Goal: Task Accomplishment & Management: Complete application form

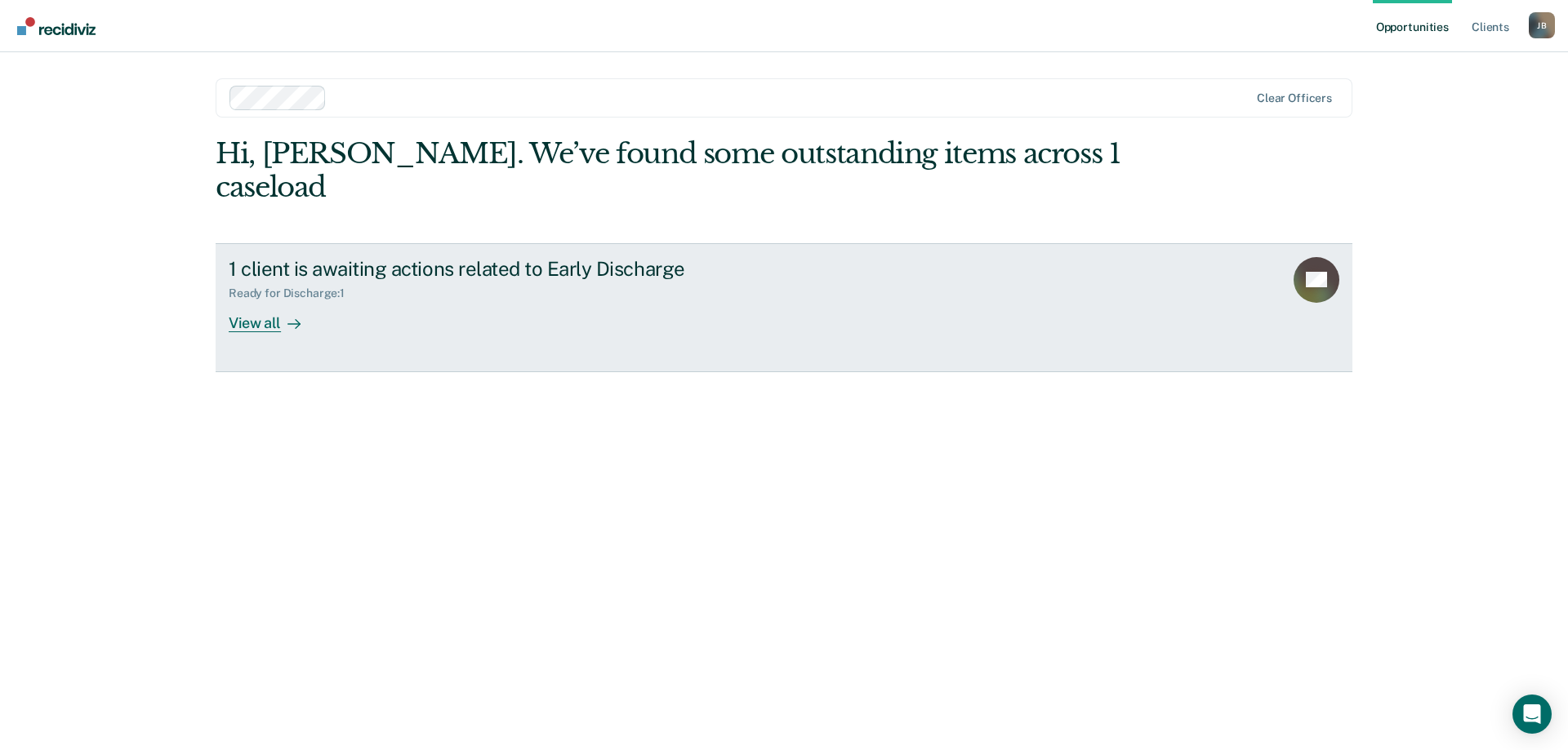
click at [256, 300] on div "View all" at bounding box center [274, 316] width 92 height 32
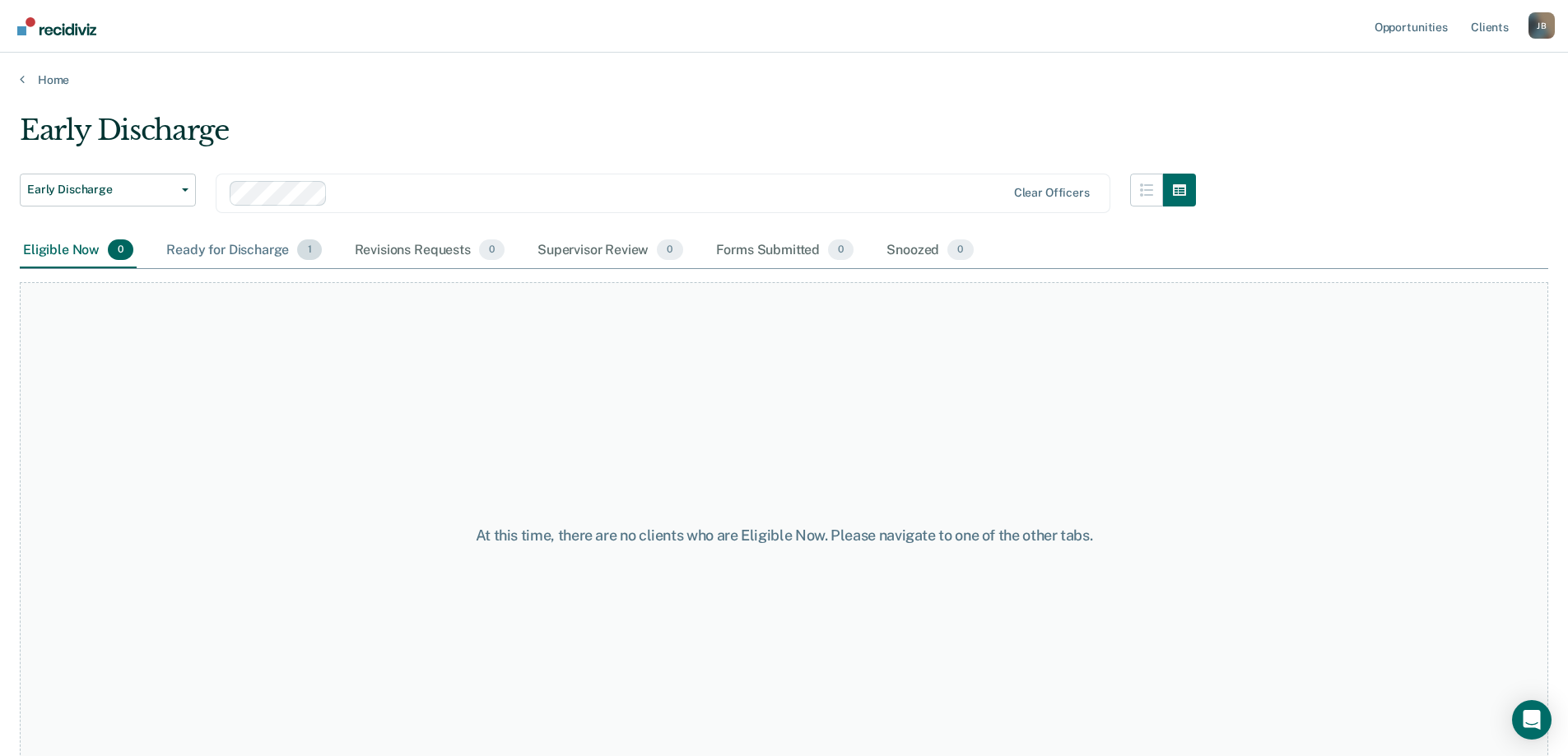
click at [243, 251] on div "Ready for Discharge 1" at bounding box center [243, 251] width 161 height 36
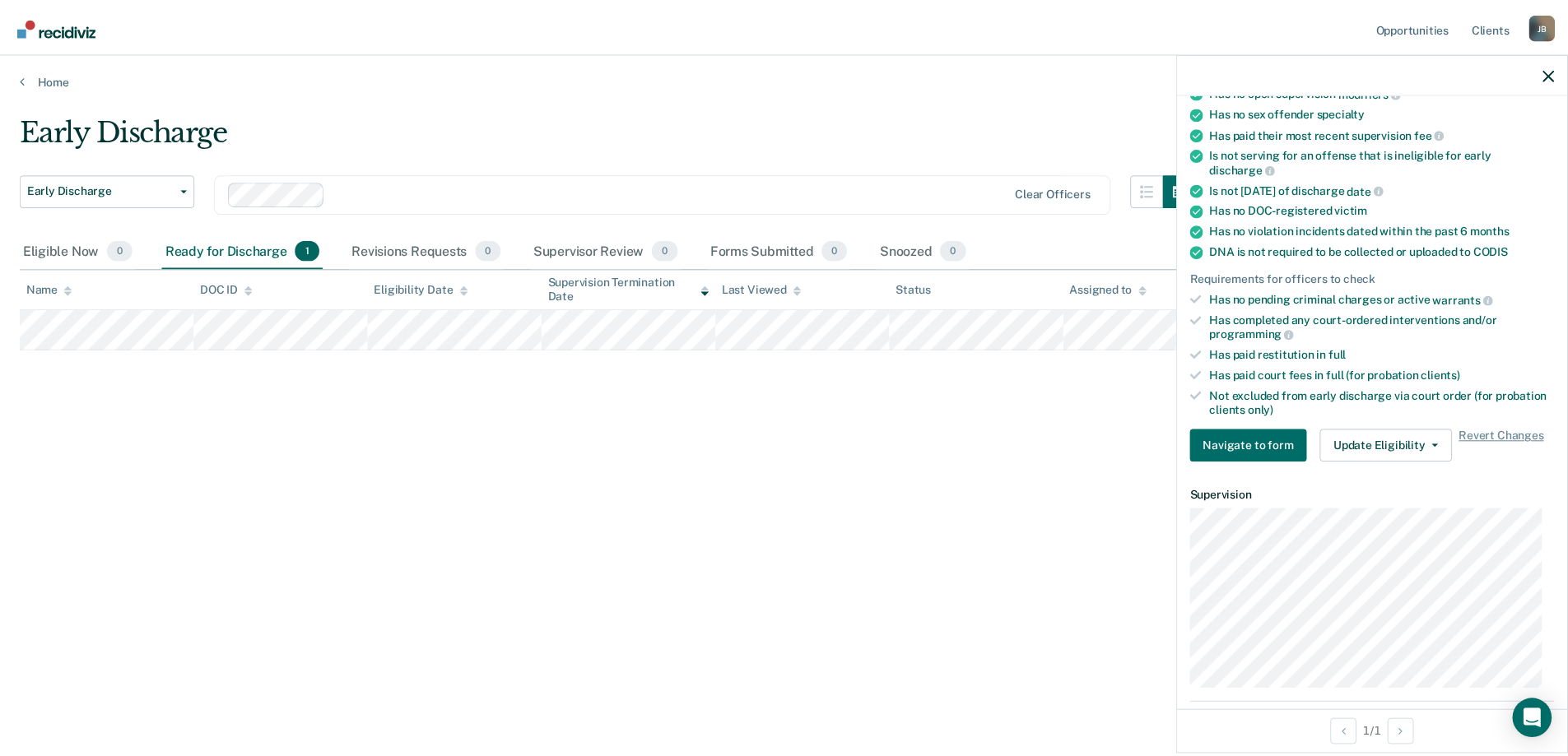
scroll to position [219, 0]
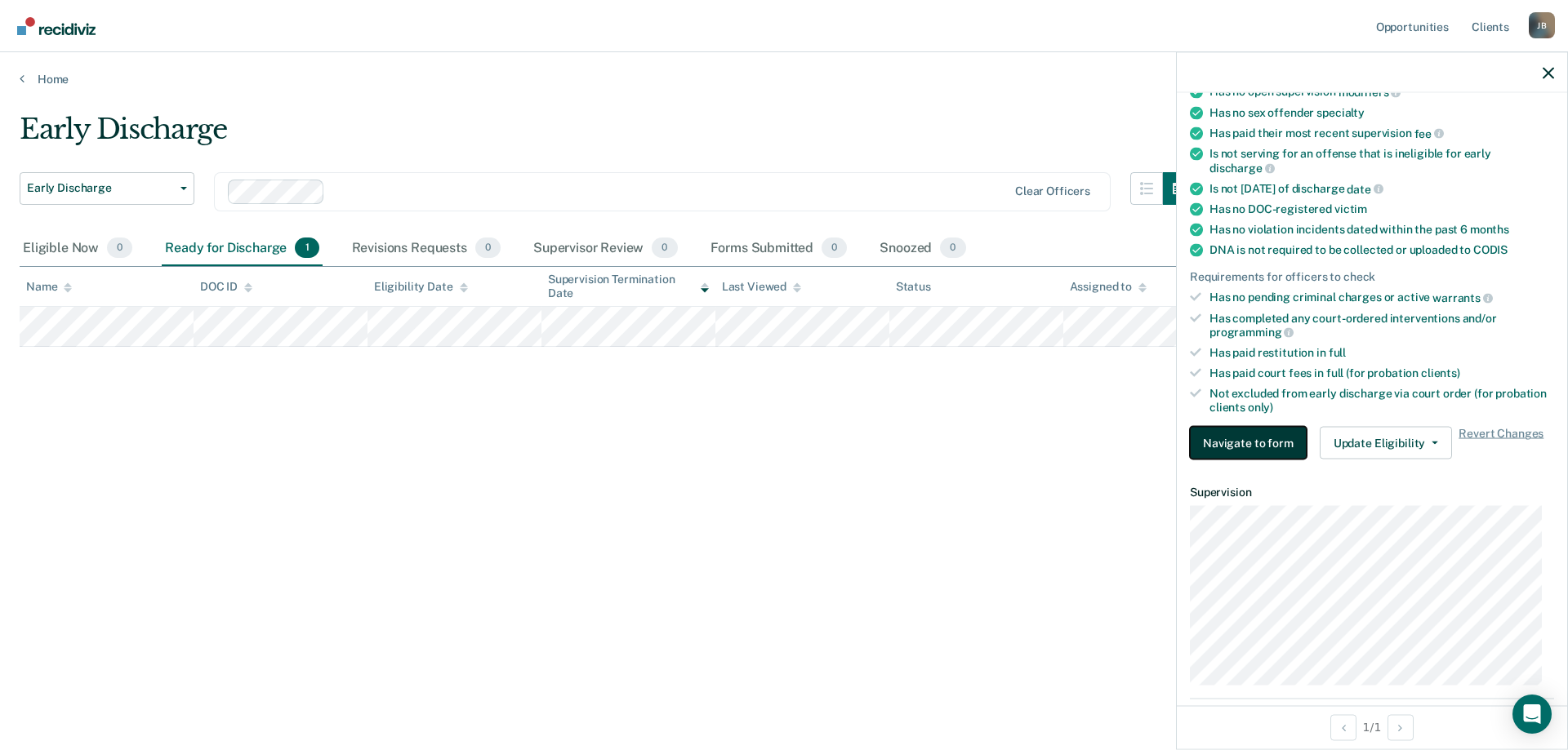
click at [1249, 442] on button "Navigate to form" at bounding box center [1248, 443] width 117 height 33
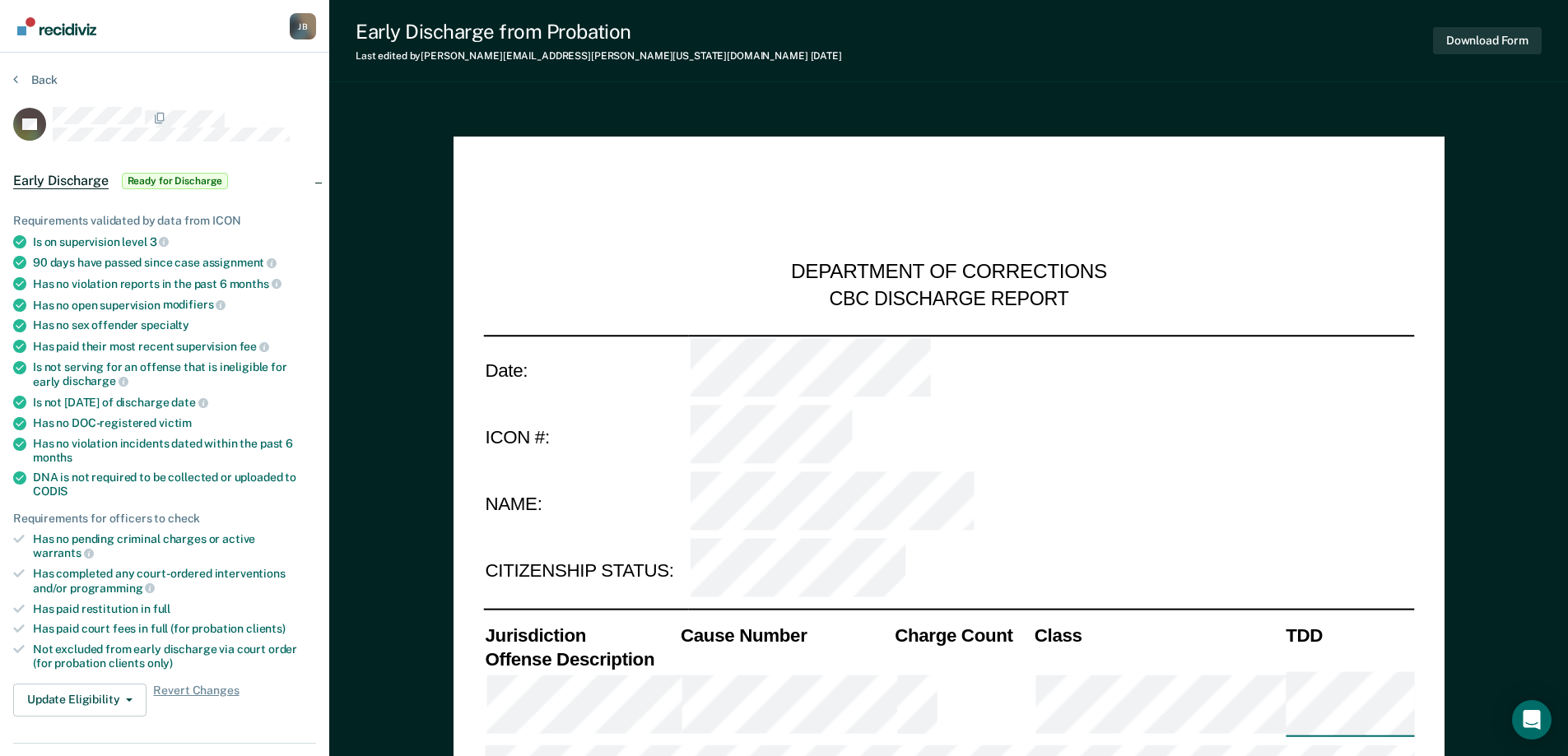
type textarea "x"
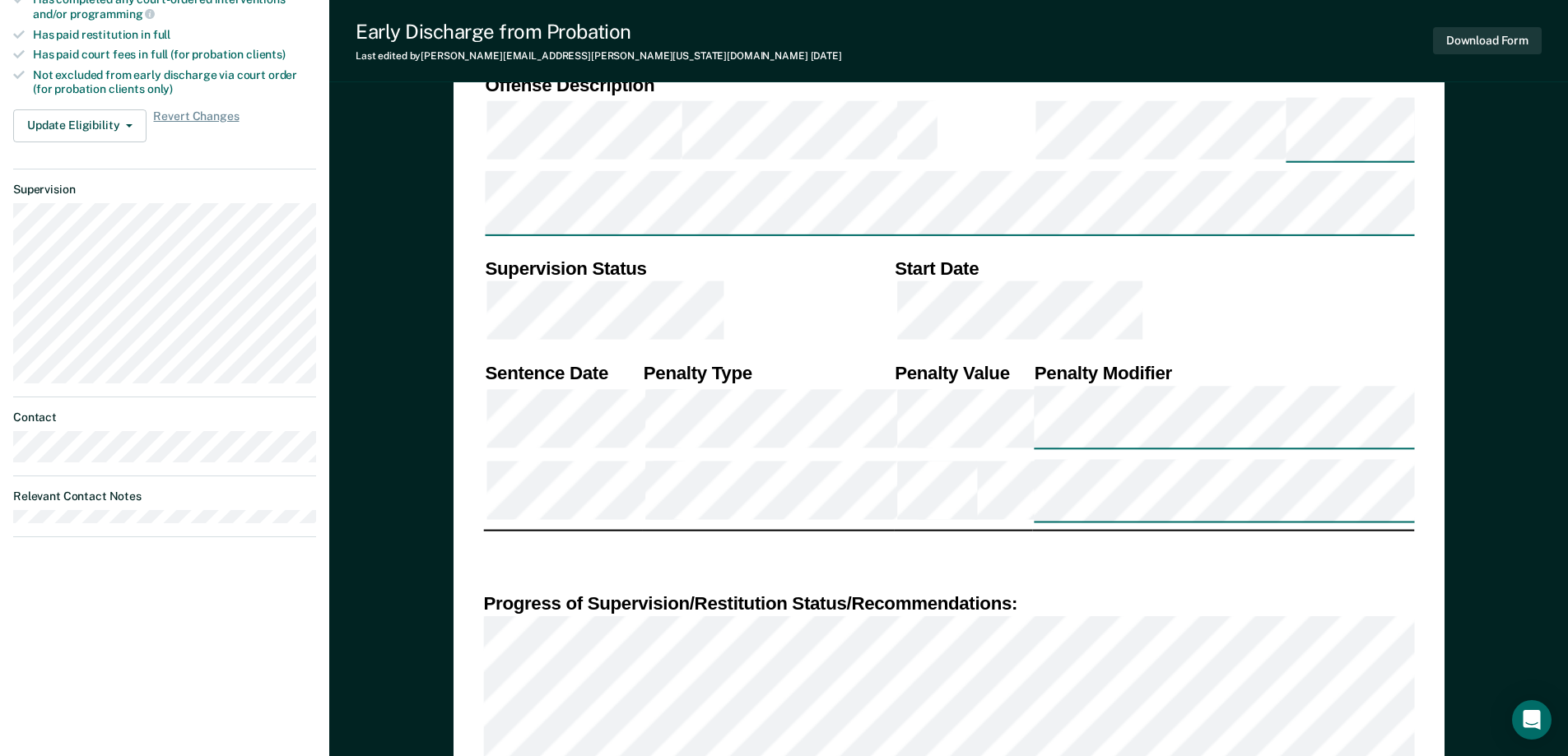
scroll to position [576, 0]
click at [476, 325] on div "DEPARTMENT OF CORRECTIONS CBC DISCHARGE REPORT Date: ICON #: NAME: CITIZENSHIP …" at bounding box center [948, 606] width 991 height 2091
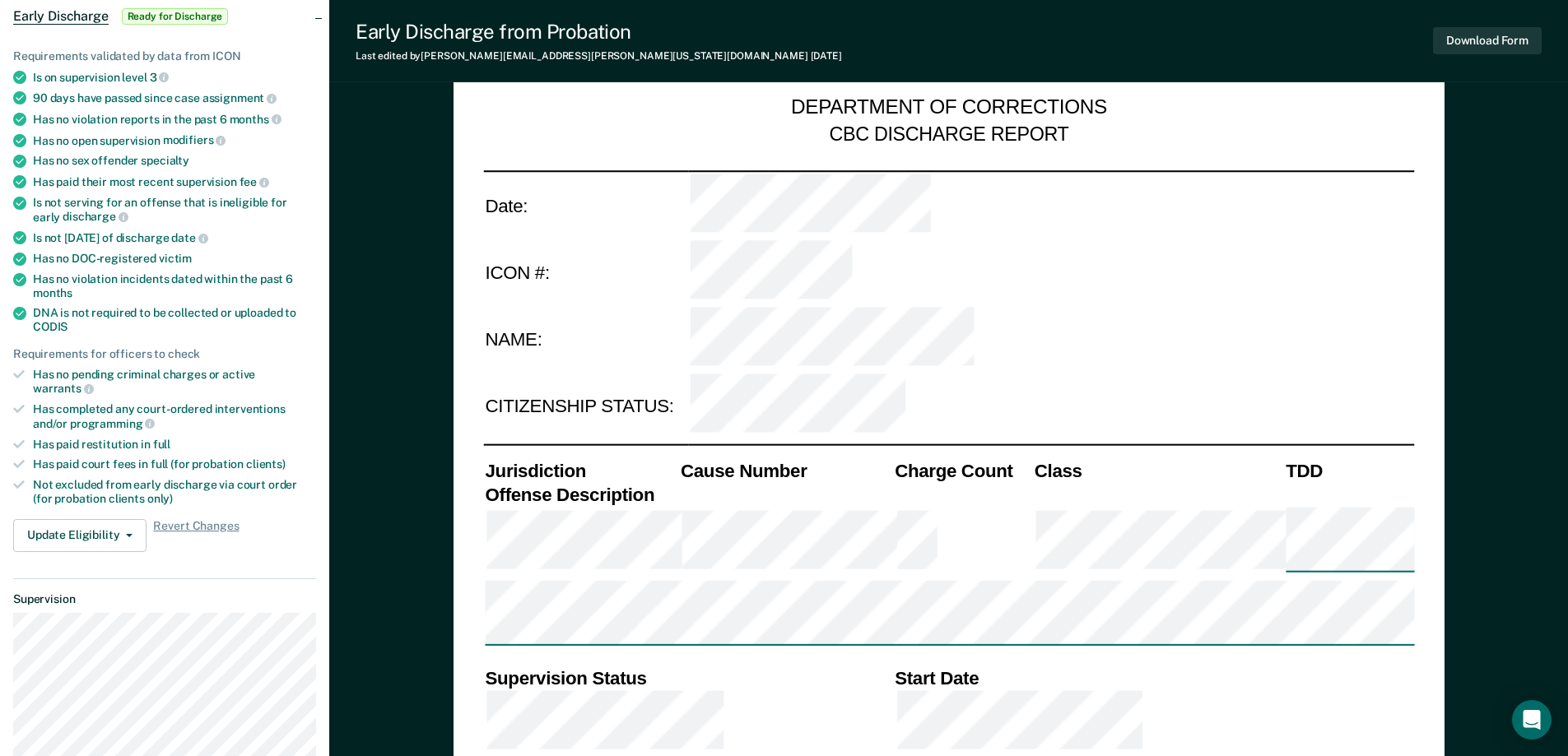
scroll to position [0, 0]
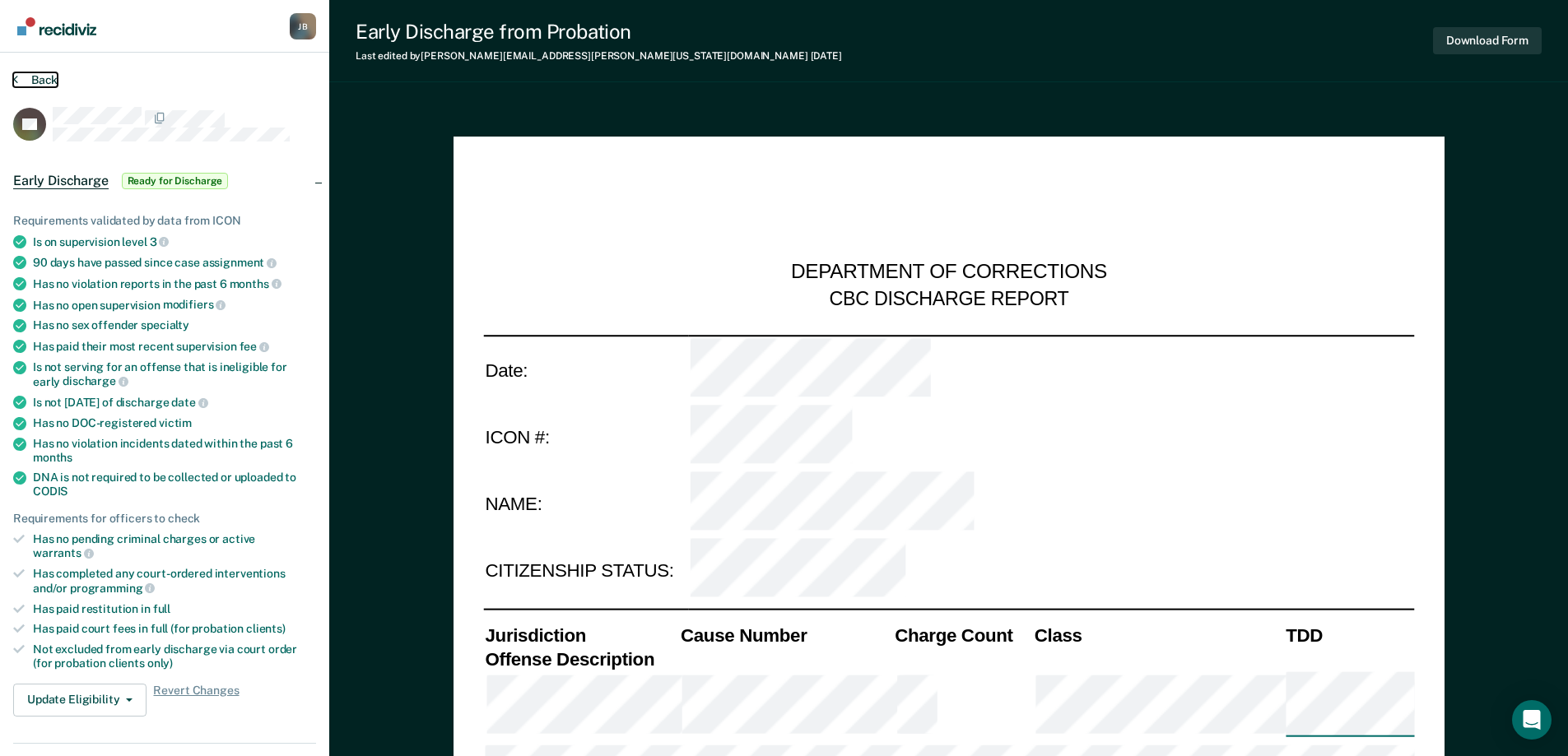
click at [36, 76] on button "Back" at bounding box center [35, 80] width 45 height 15
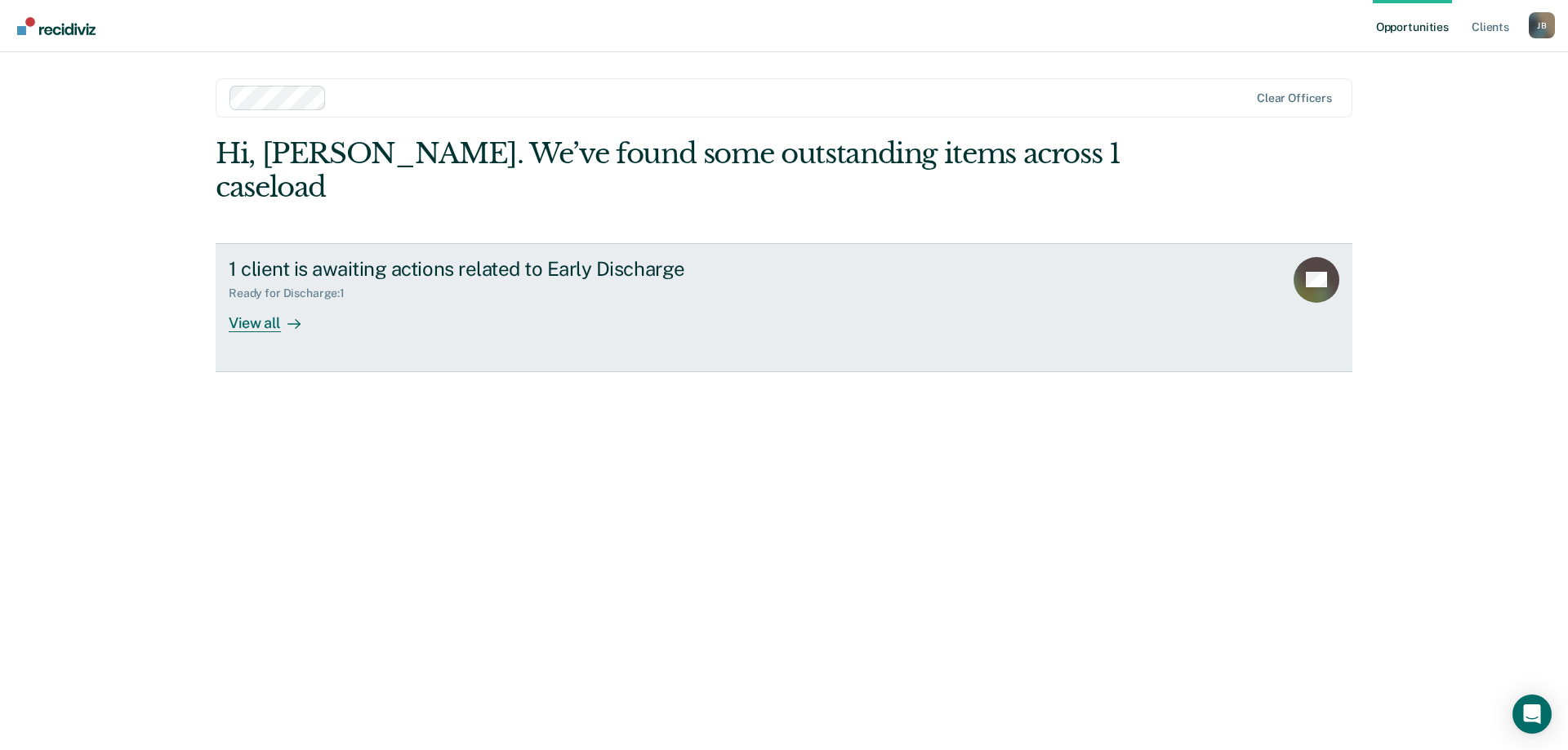
click at [256, 300] on div "View all" at bounding box center [274, 316] width 92 height 32
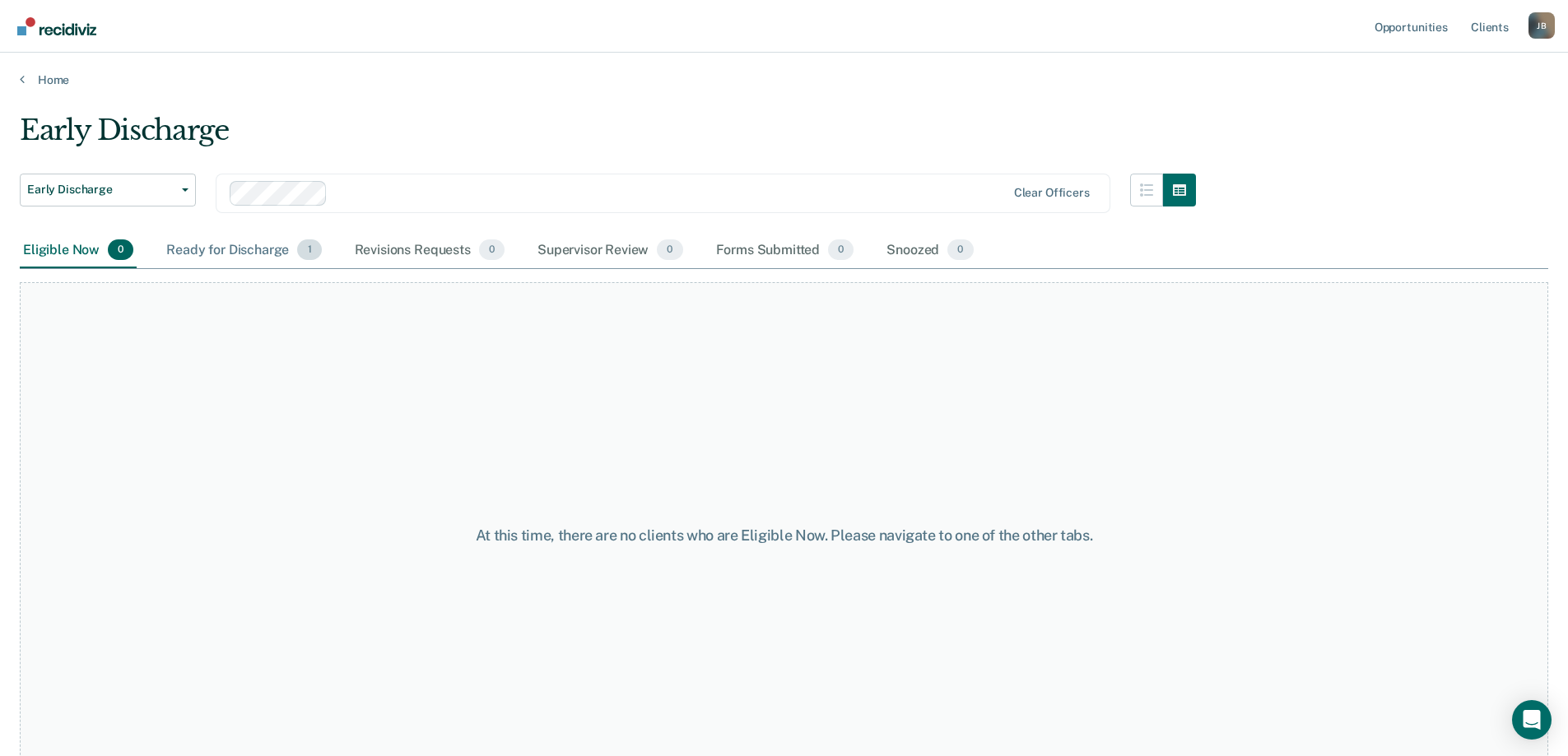
click at [236, 252] on div "Ready for Discharge 1" at bounding box center [243, 251] width 161 height 36
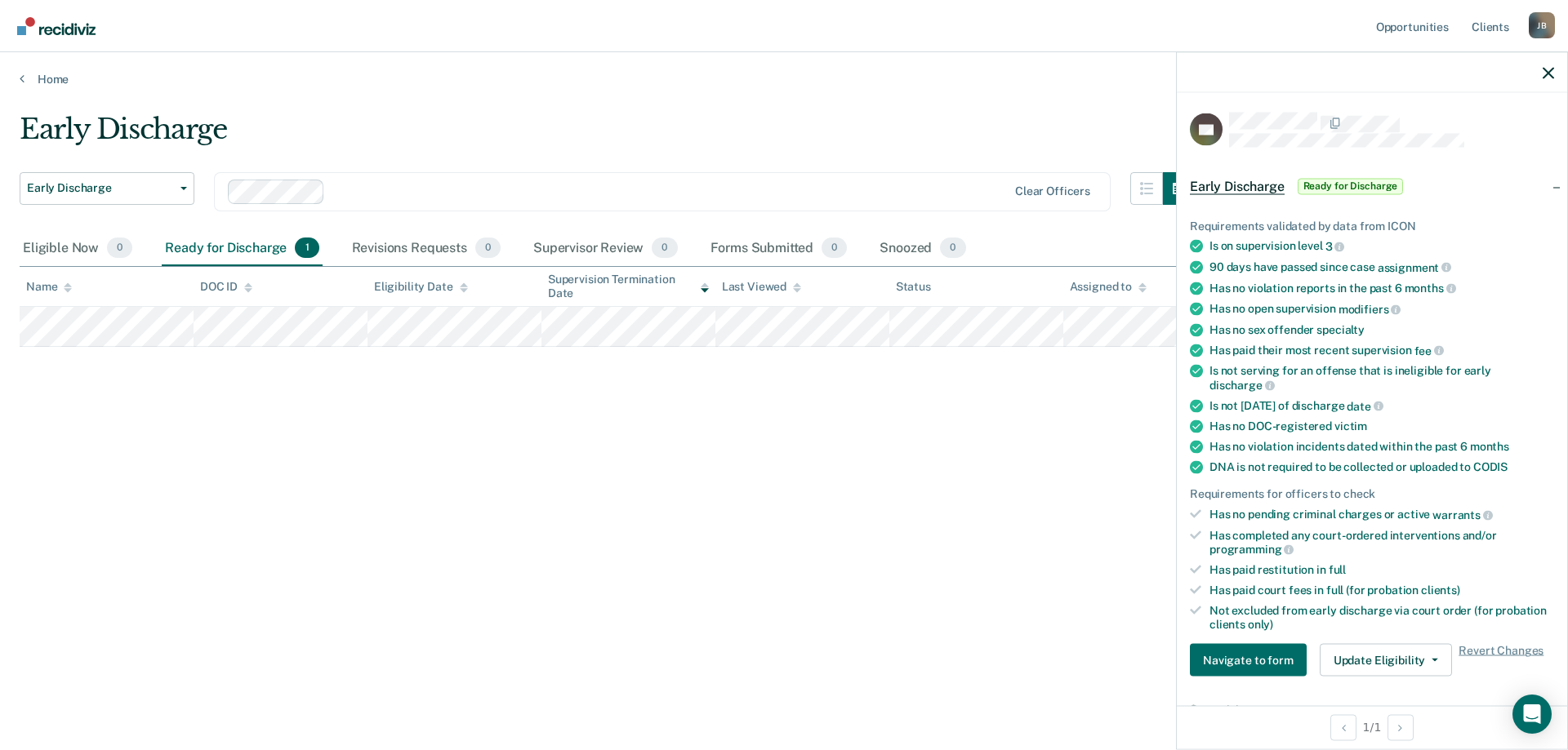
click at [887, 516] on div "Early Discharge Early Discharge Early Discharge Clear officers Eligible Now 0 R…" at bounding box center [784, 369] width 1528 height 515
click at [1041, 442] on div "Early Discharge Early Discharge Early Discharge Clear officers Eligible Now 0 R…" at bounding box center [784, 369] width 1528 height 515
click at [1544, 69] on icon "button" at bounding box center [1548, 73] width 11 height 11
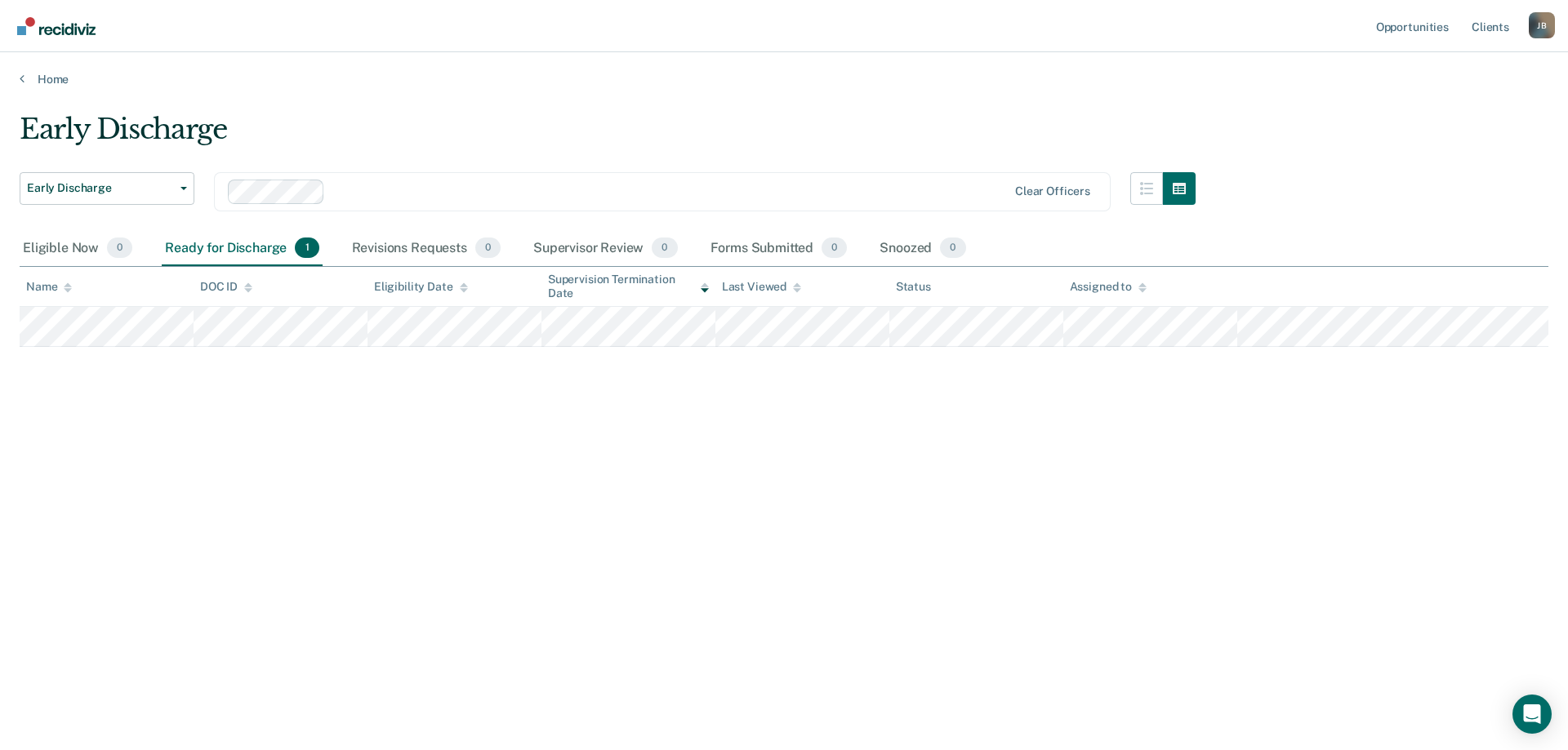
click at [231, 245] on div "Ready for Discharge 1" at bounding box center [241, 249] width 160 height 36
click at [180, 190] on button "Early Discharge" at bounding box center [107, 188] width 175 height 33
click at [181, 190] on icon "button" at bounding box center [183, 188] width 7 height 3
drag, startPoint x: 486, startPoint y: 106, endPoint x: 477, endPoint y: 99, distance: 11.4
click at [486, 105] on main "Early Discharge Early Discharge Early Discharge Clear officers Eligible Now 0 R…" at bounding box center [784, 417] width 1568 height 659
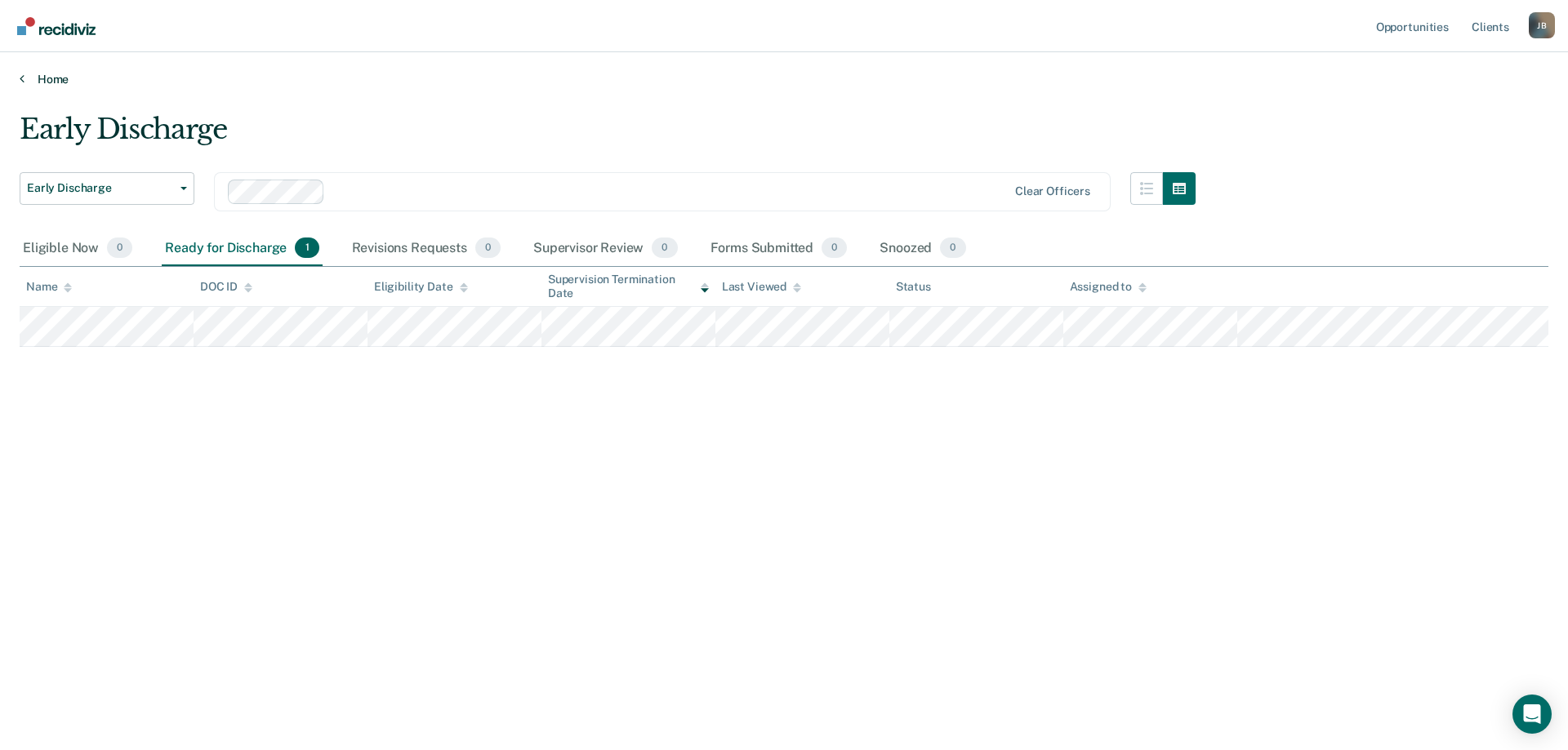
click at [45, 77] on link "Home" at bounding box center [784, 79] width 1528 height 15
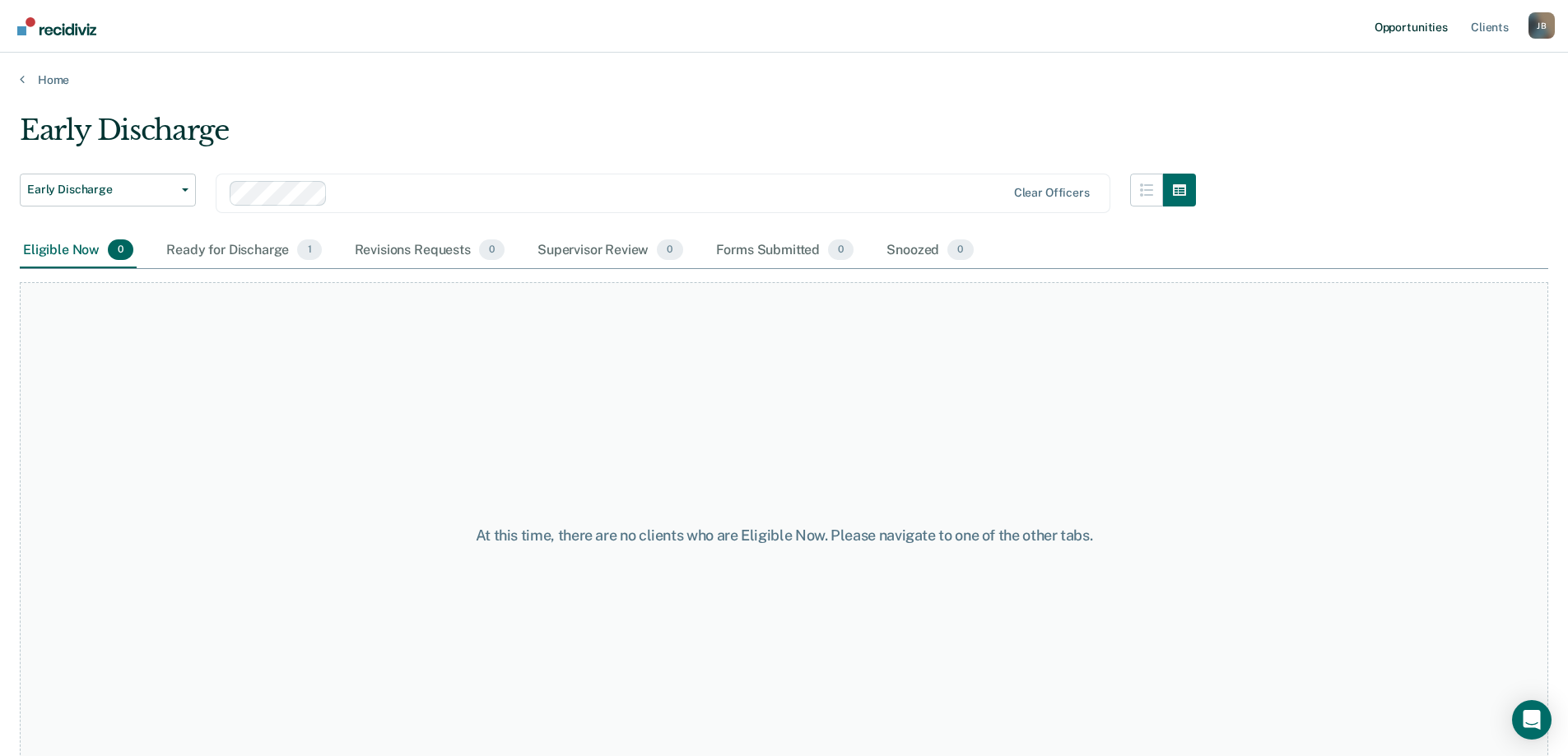
click at [1417, 27] on link "Opportunities" at bounding box center [1411, 26] width 80 height 52
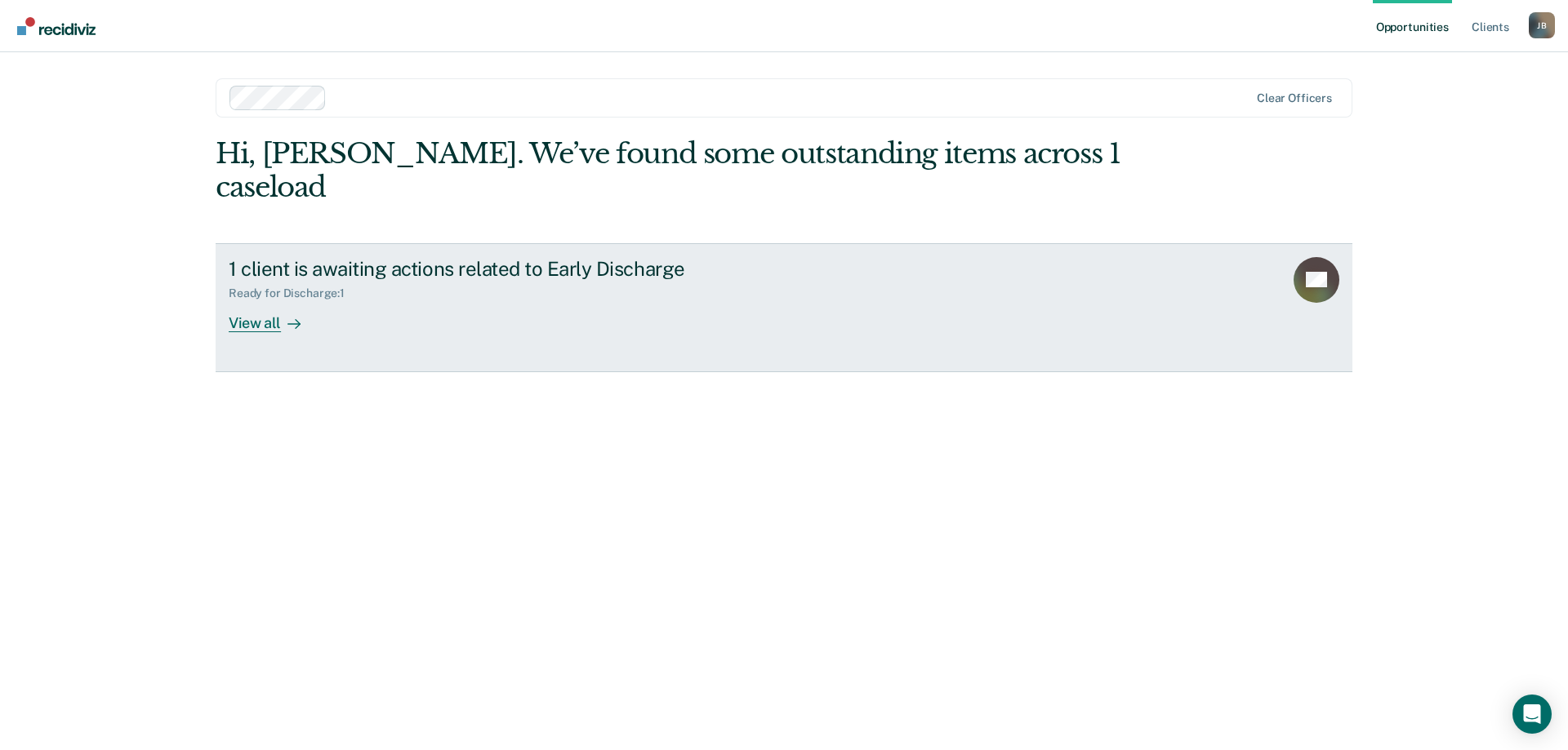
click at [264, 300] on div "View all" at bounding box center [274, 316] width 92 height 32
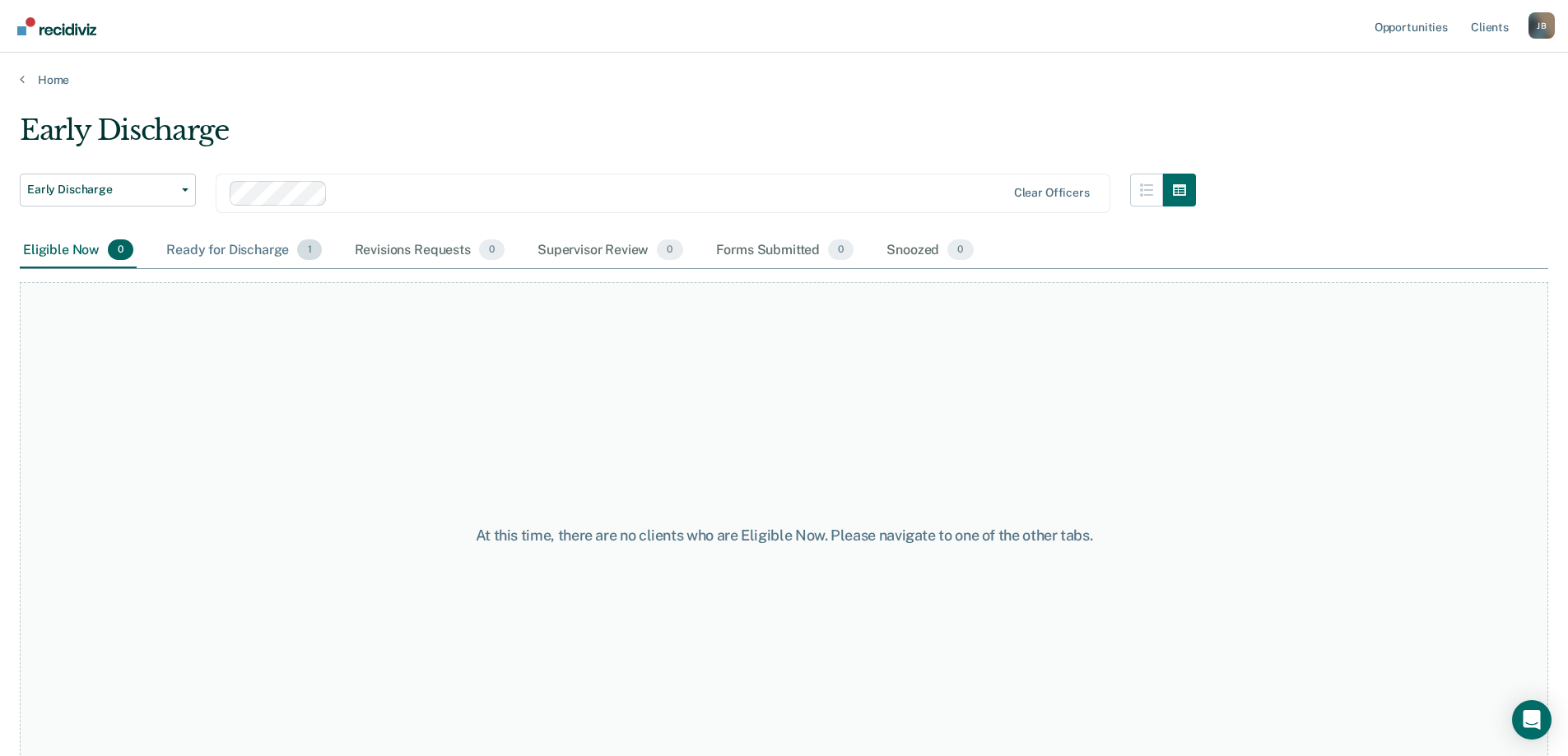
click at [218, 254] on div "Ready for Discharge 1" at bounding box center [243, 251] width 161 height 36
